Goal: Navigation & Orientation: Go to known website

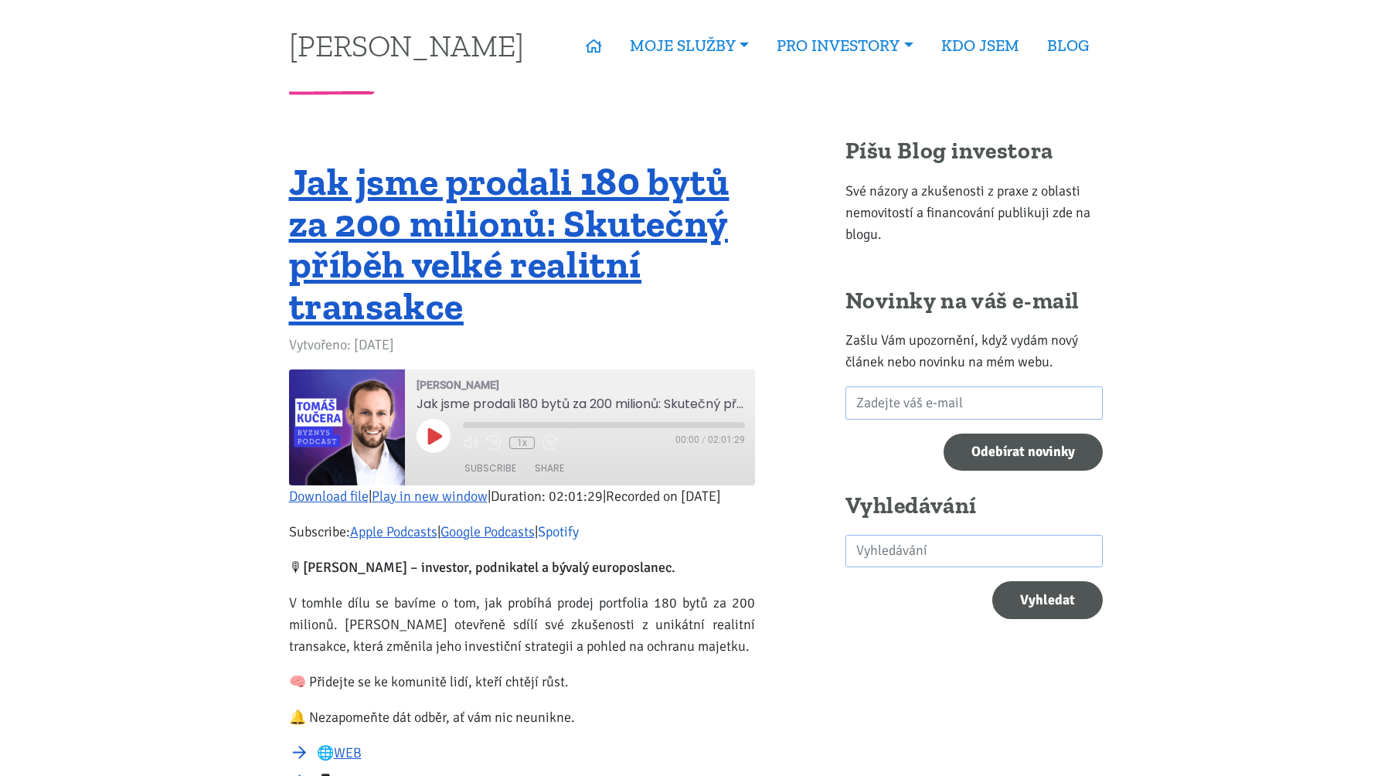
click at [573, 540] on link "Spotify" at bounding box center [558, 531] width 41 height 17
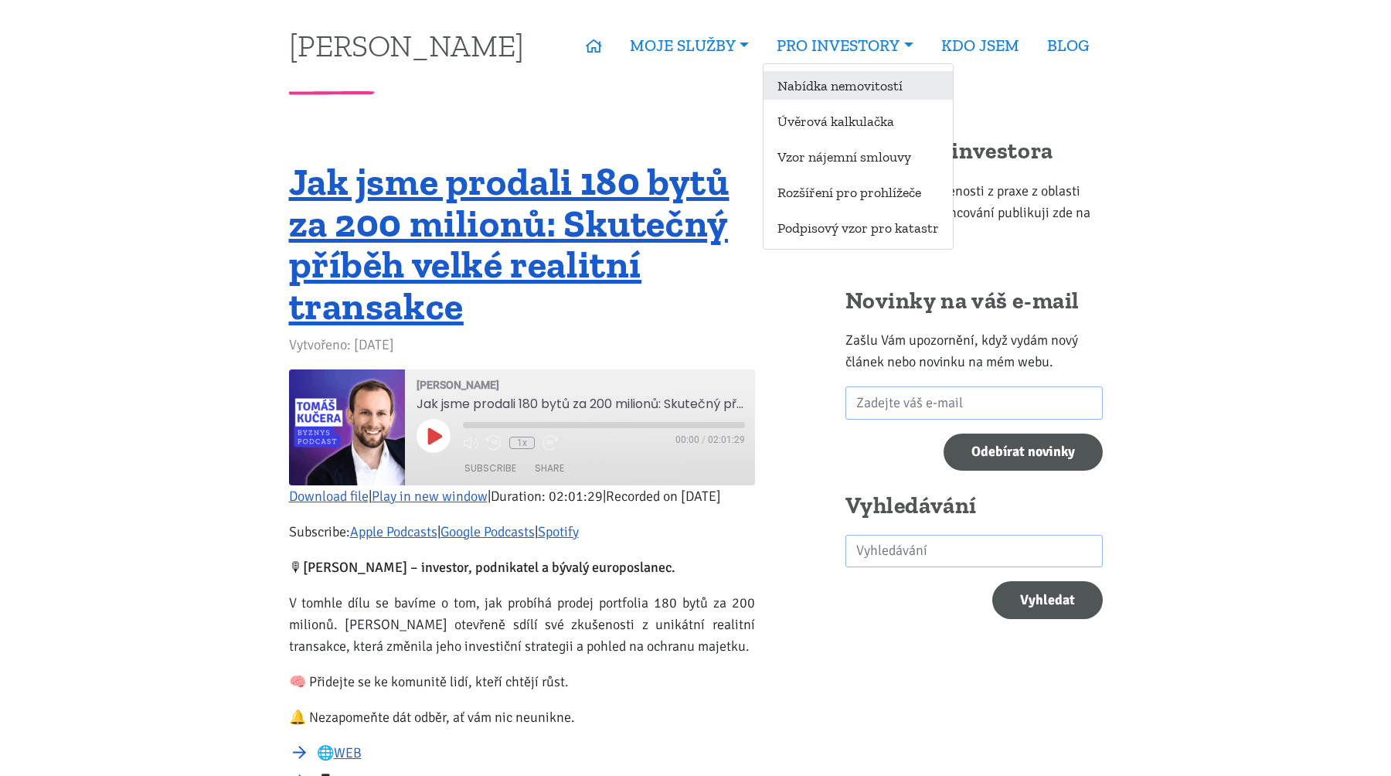
click at [827, 79] on link "Nabídka nemovitostí" at bounding box center [858, 85] width 189 height 29
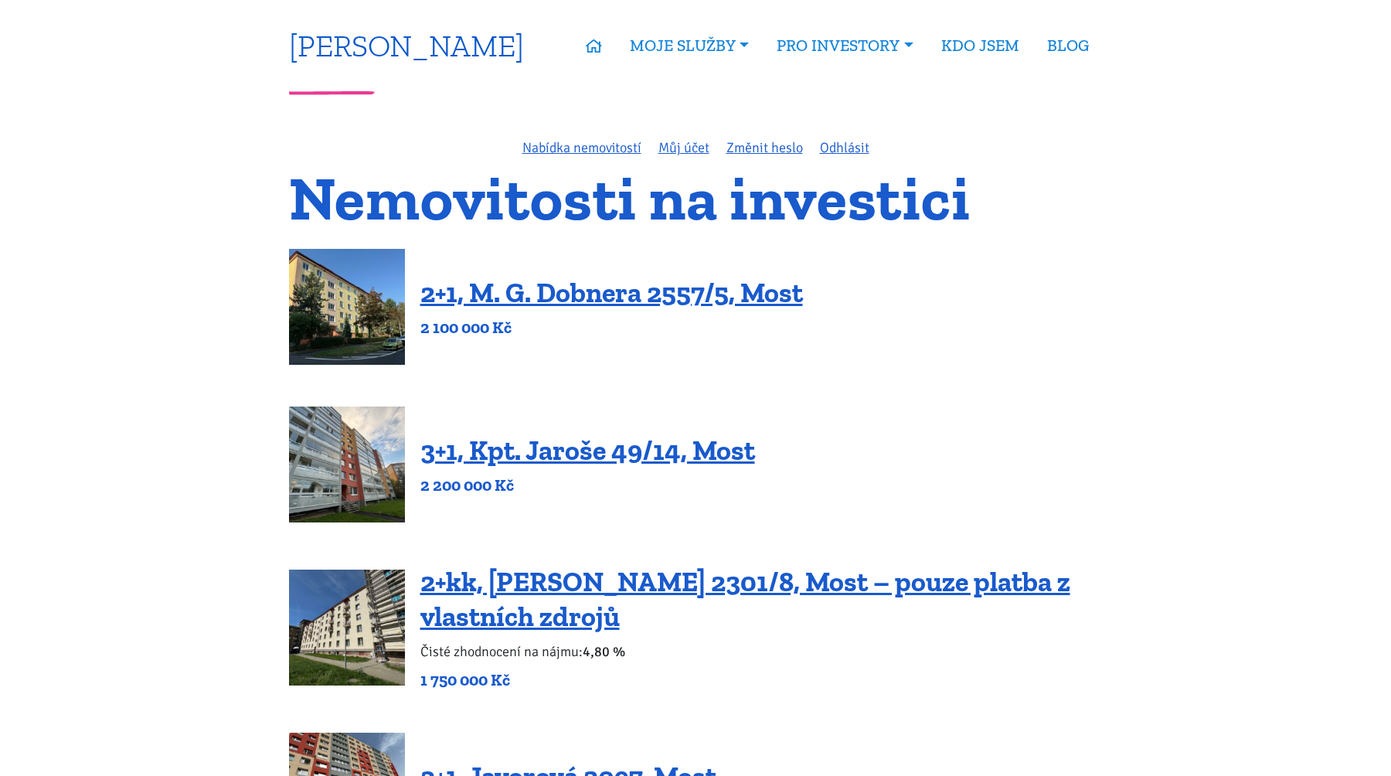
click at [443, 49] on link "[PERSON_NAME]" at bounding box center [406, 45] width 235 height 30
